Goal: Task Accomplishment & Management: Manage account settings

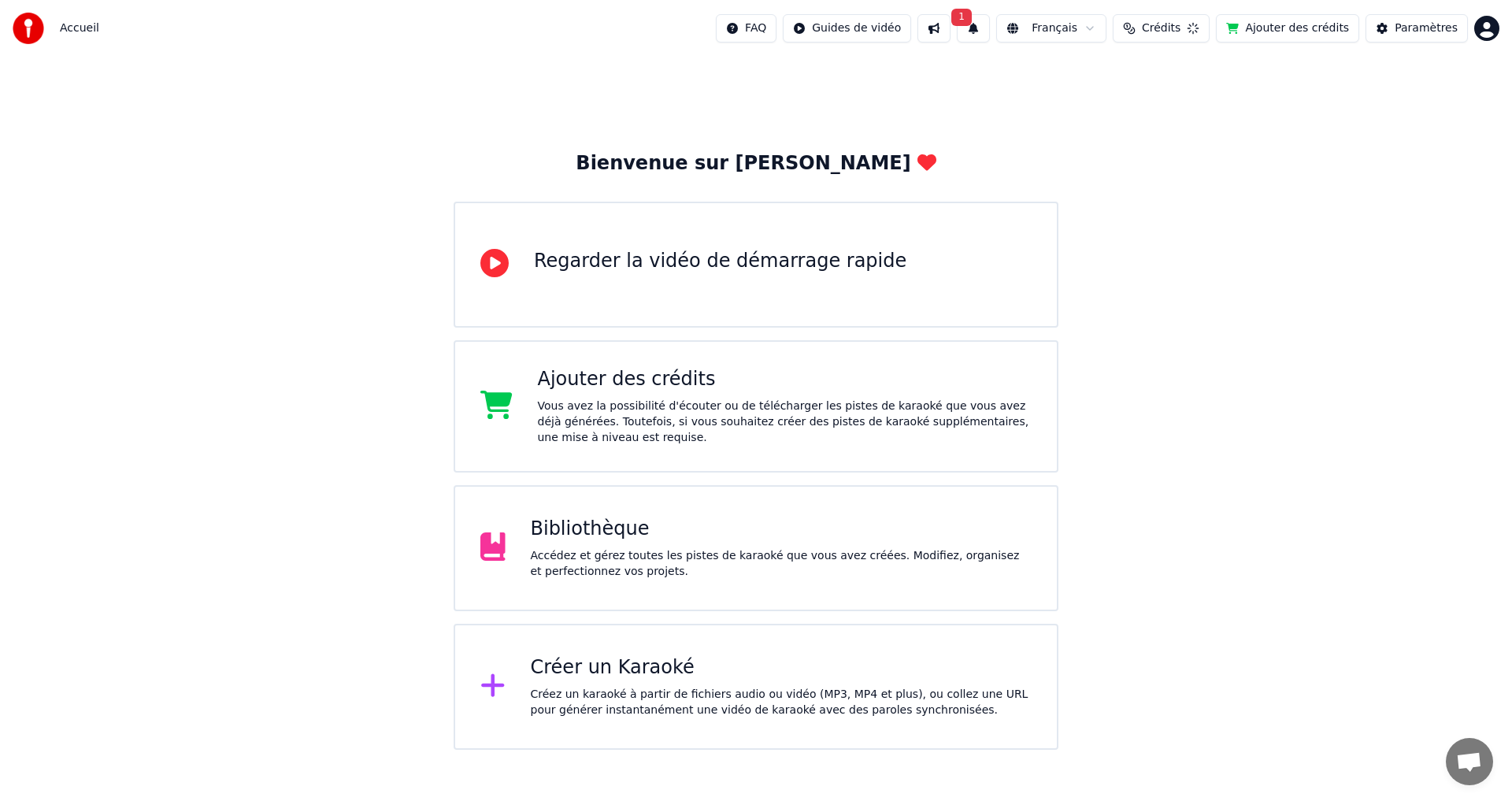
click at [1210, 28] on button "Crédits" at bounding box center [1161, 29] width 97 height 29
click at [993, 33] on button "1" at bounding box center [976, 29] width 33 height 29
click at [1111, 86] on button "Mettre à Jour" at bounding box center [1151, 78] width 98 height 29
click at [646, 549] on div "Accédez et gérez toutes les pistes de karaoké que vous avez créées. Modifiez, o…" at bounding box center [781, 564] width 502 height 31
